Goal: Task Accomplishment & Management: Use online tool/utility

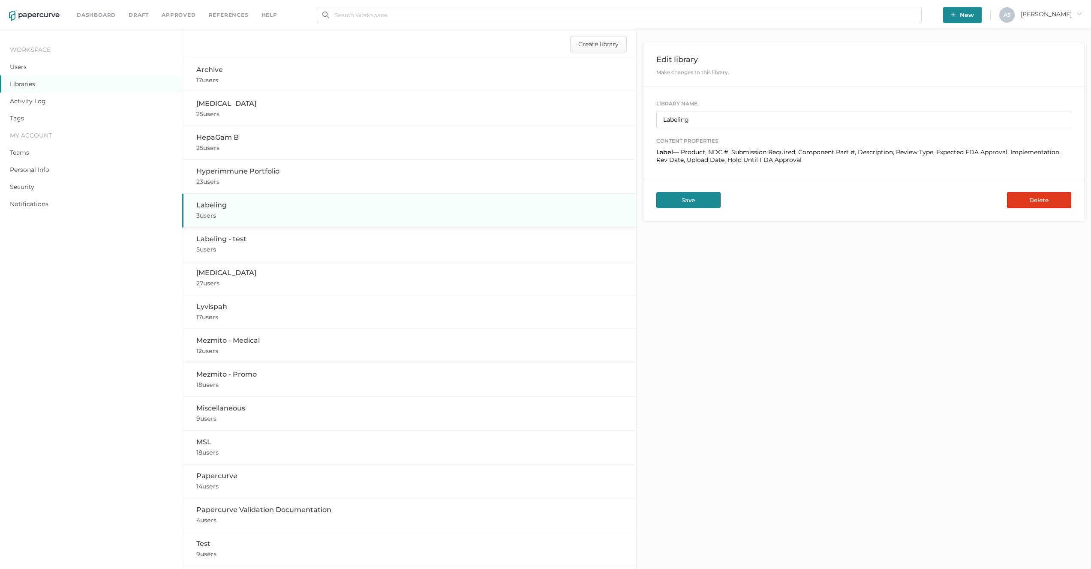
click at [694, 256] on div "Edit library Make changes to this library. Library Name Labeling content proper…" at bounding box center [863, 332] width 454 height 604
click at [1064, 14] on span "[PERSON_NAME]" at bounding box center [1050, 14] width 61 height 8
click at [1007, 96] on img "button" at bounding box center [1004, 97] width 7 height 7
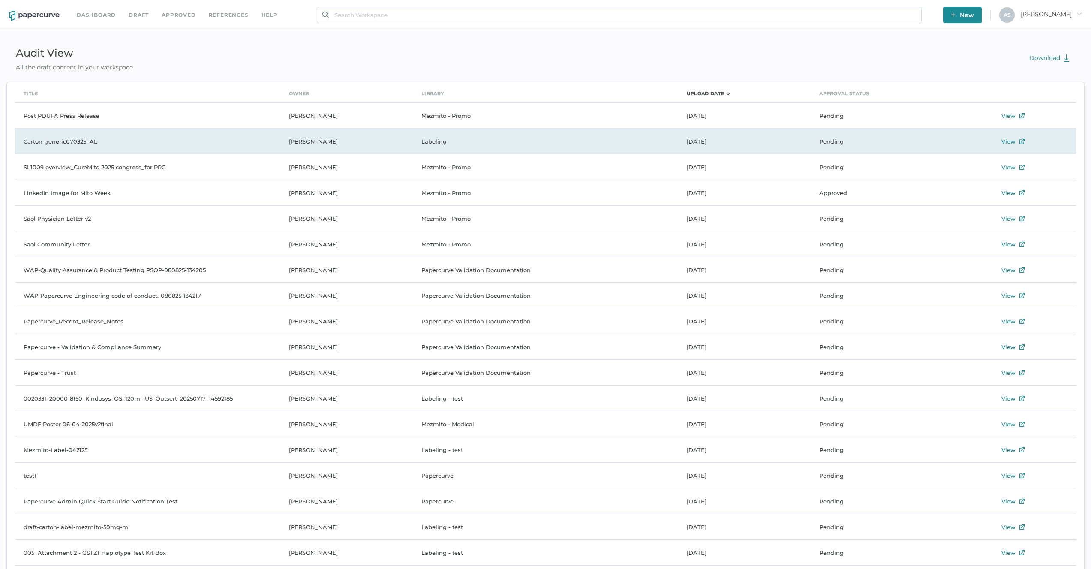
click at [111, 136] on td "Carton-generic070325_AL" at bounding box center [147, 142] width 265 height 26
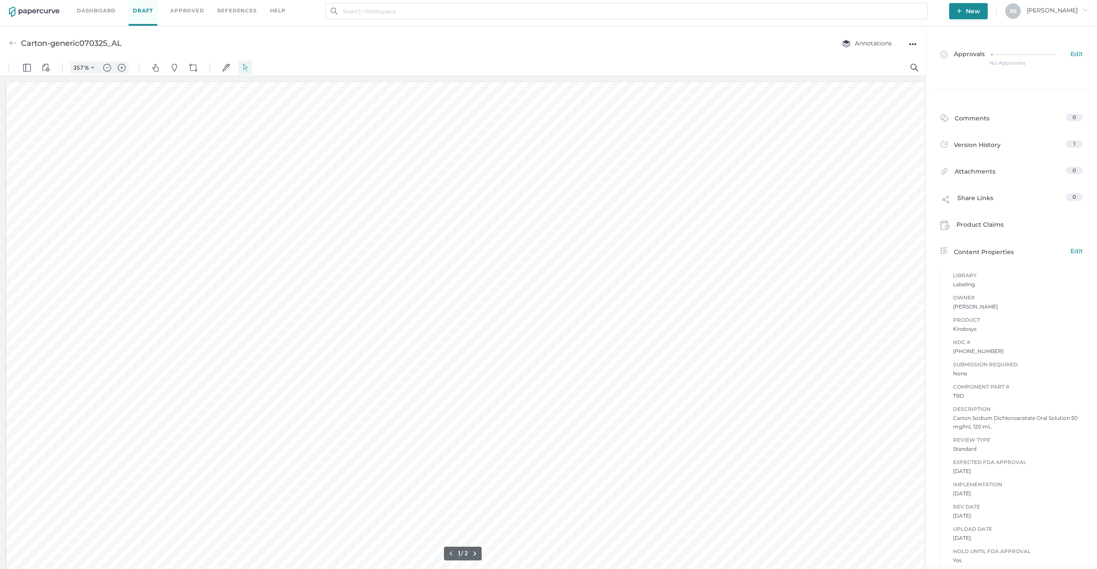
scroll to position [5, 0]
click at [1075, 276] on span "Edit" at bounding box center [1076, 277] width 12 height 9
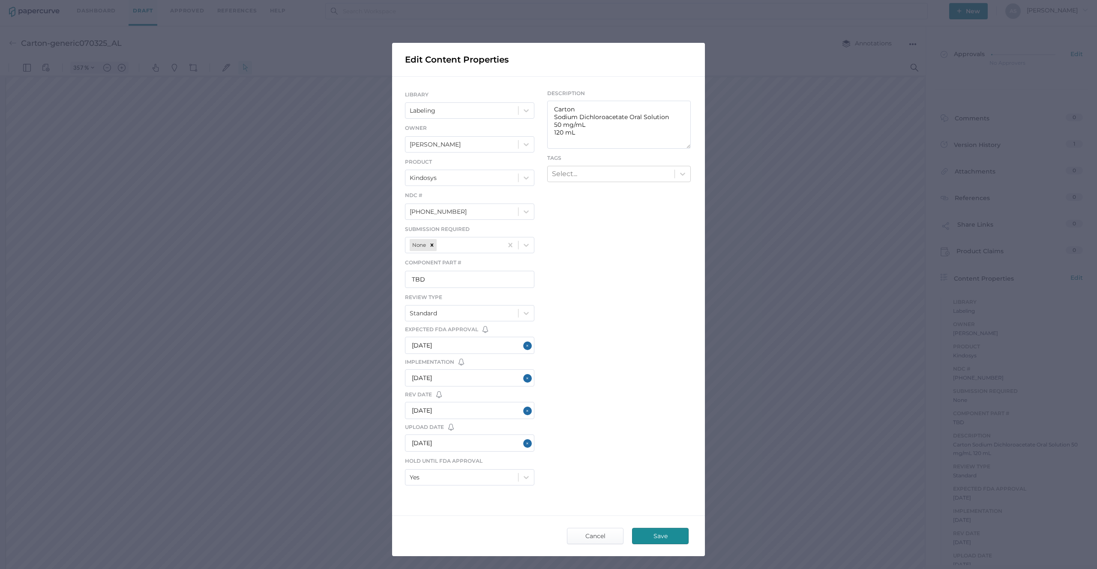
scroll to position [30, 0]
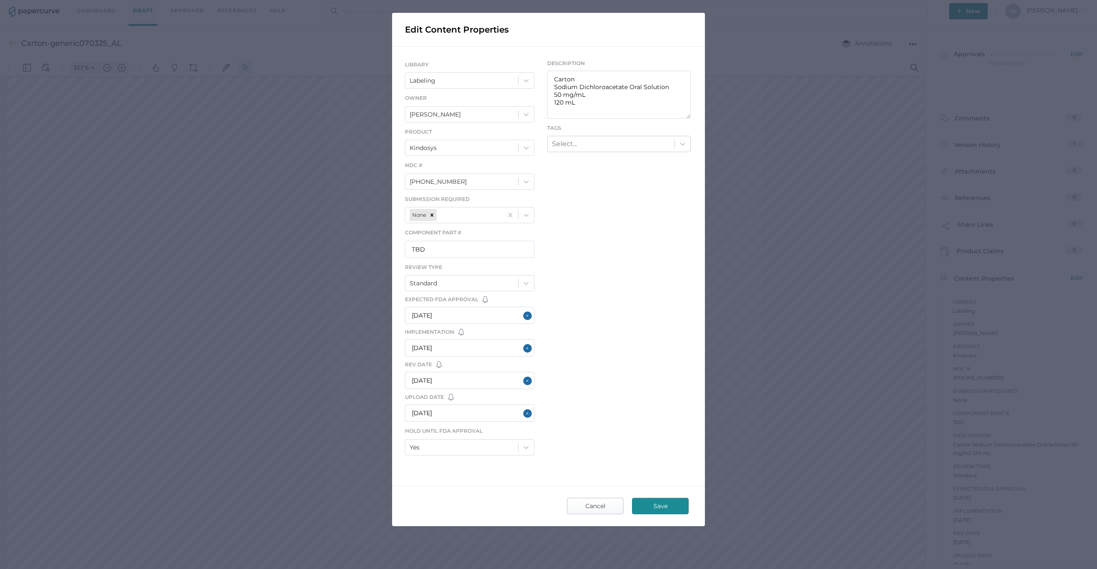
click at [597, 504] on span "Cancel" at bounding box center [595, 505] width 40 height 15
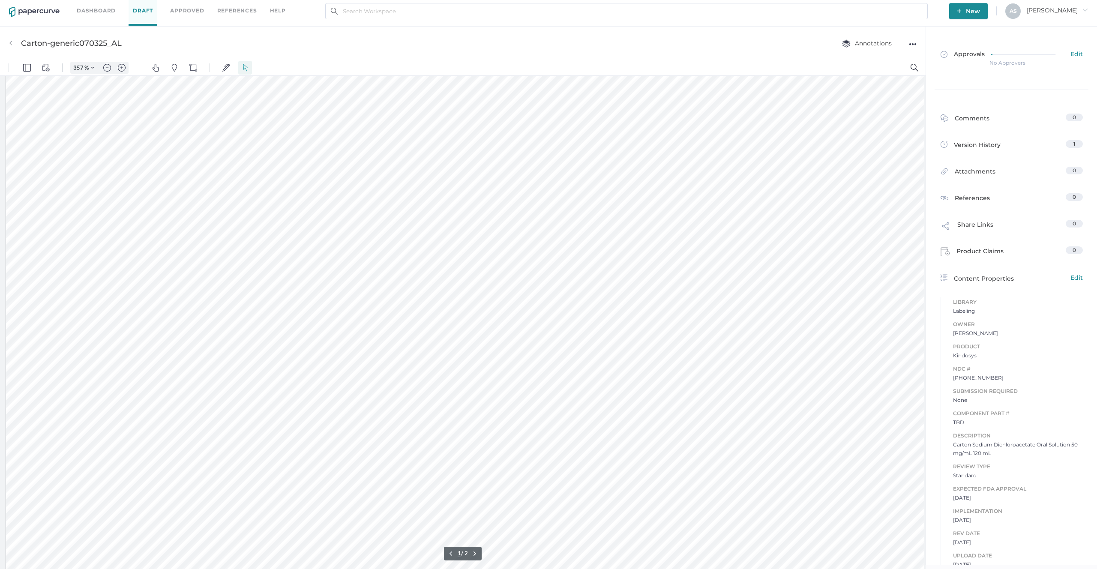
scroll to position [0, 0]
click at [87, 68] on button "Zoom Controls" at bounding box center [93, 68] width 14 height 12
click at [93, 80] on button ".cls-1{fill:#abb0c4;} icon - header - zoom - fit to width Fit to width" at bounding box center [100, 86] width 63 height 14
type input "109"
click at [312, 173] on div at bounding box center [462, 399] width 914 height 643
